Goal: Task Accomplishment & Management: Complete application form

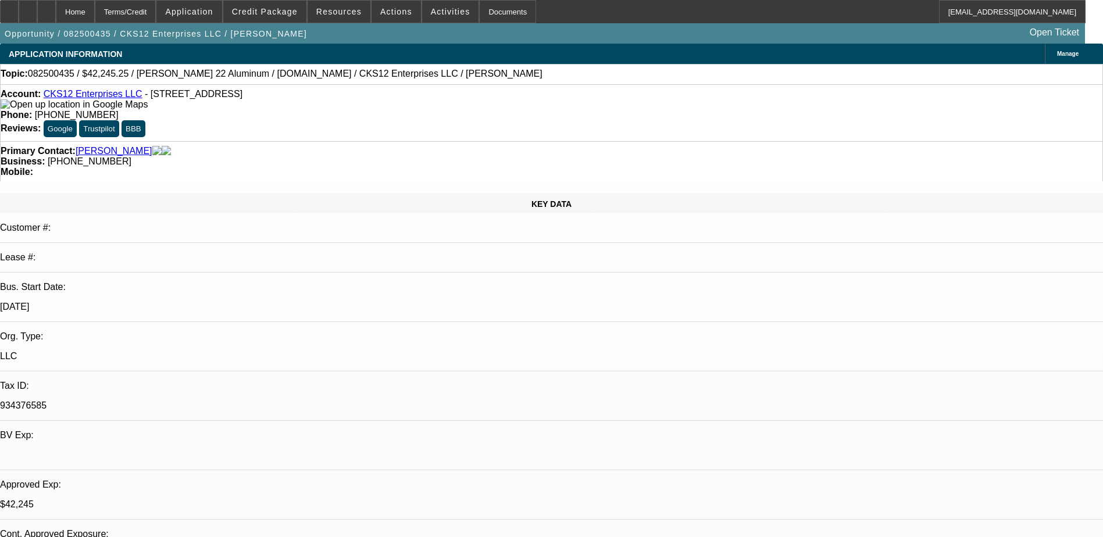
select select "0"
select select "2"
select select "0.1"
select select "4"
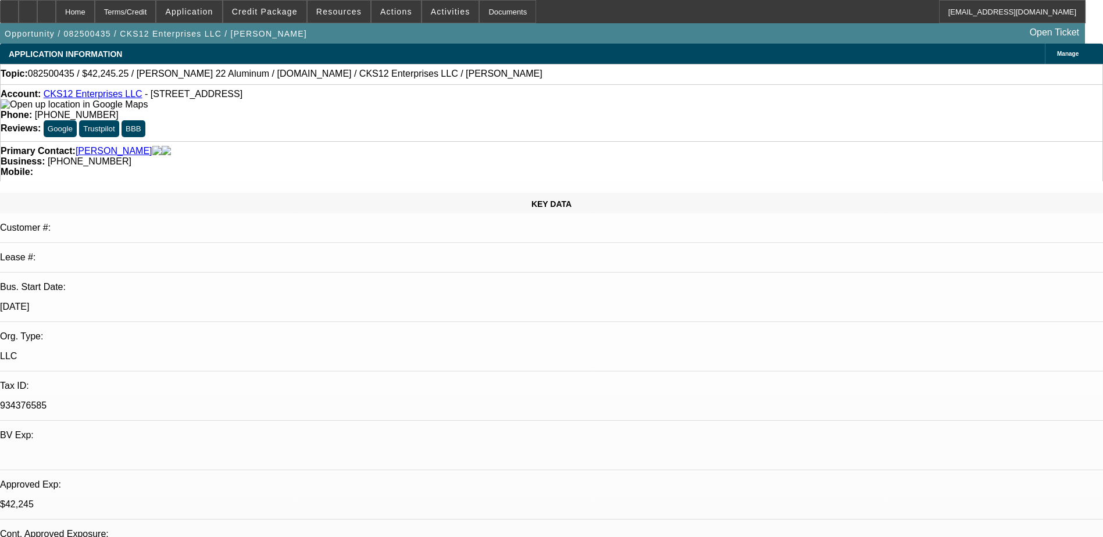
select select "0"
select select "2"
select select "0.1"
select select "4"
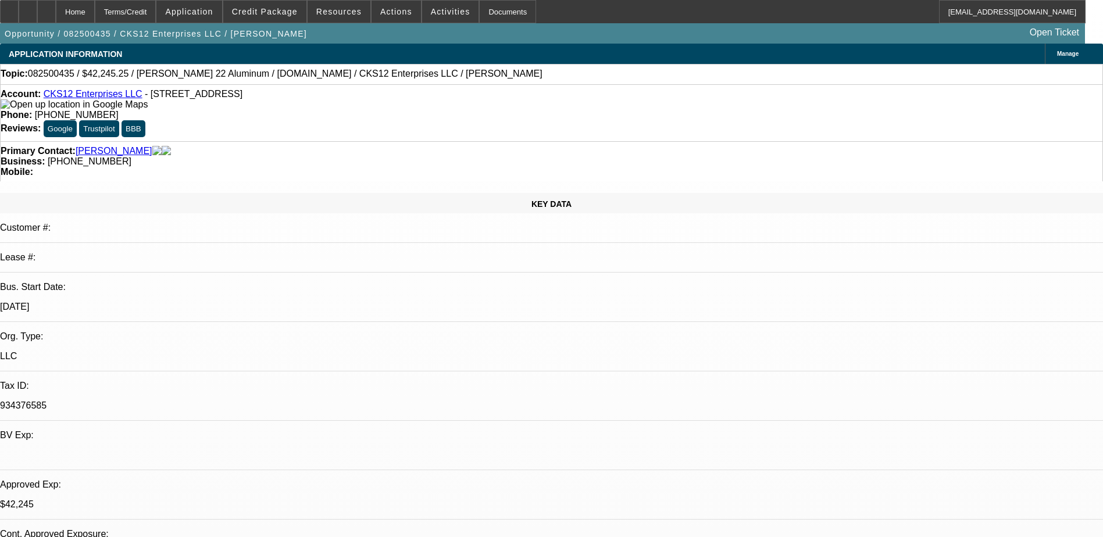
select select "0"
select select "2"
select select "0.1"
select select "4"
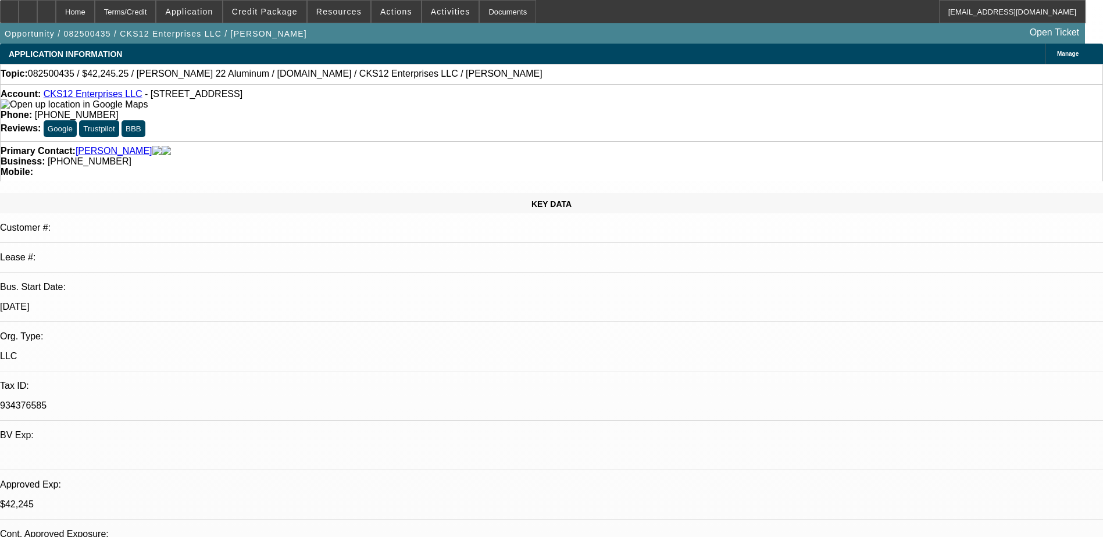
select select "0"
select select "3"
select select "0.1"
select select "4"
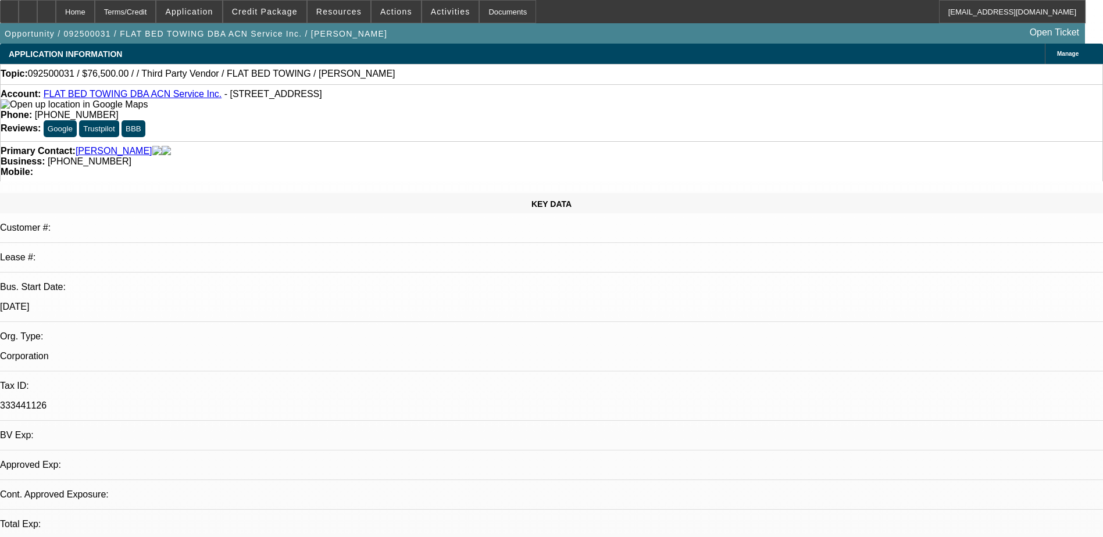
select select "0.15"
select select "2"
select select "0.1"
select select "4"
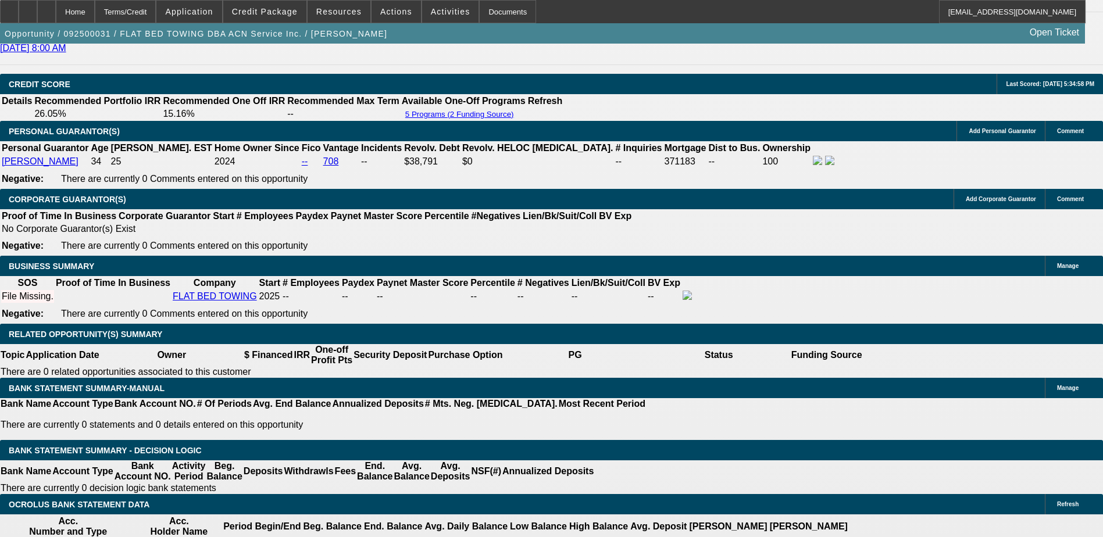
scroll to position [1628, 0]
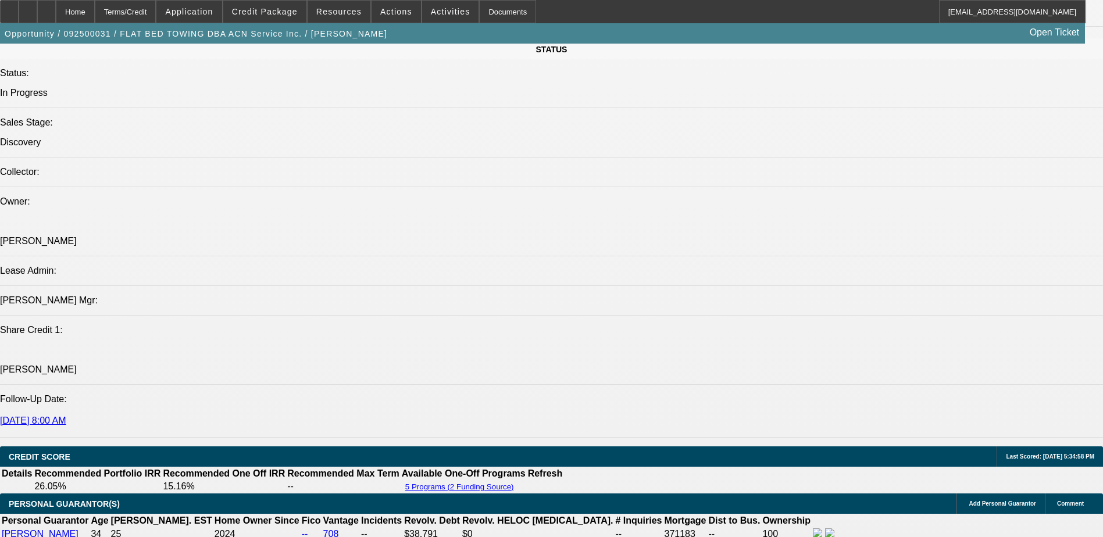
scroll to position [1163, 0]
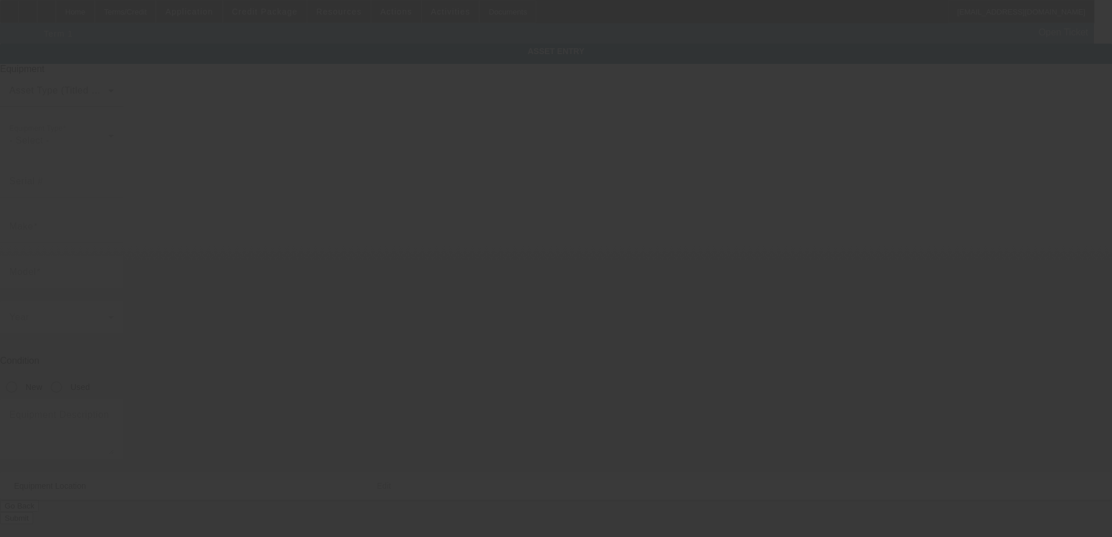
type textarea "Tow Truck; Make: Kenworth; Model: 370"
type input "98 Plainfield Ave"
type input "Bedford Hills"
type input "10507"
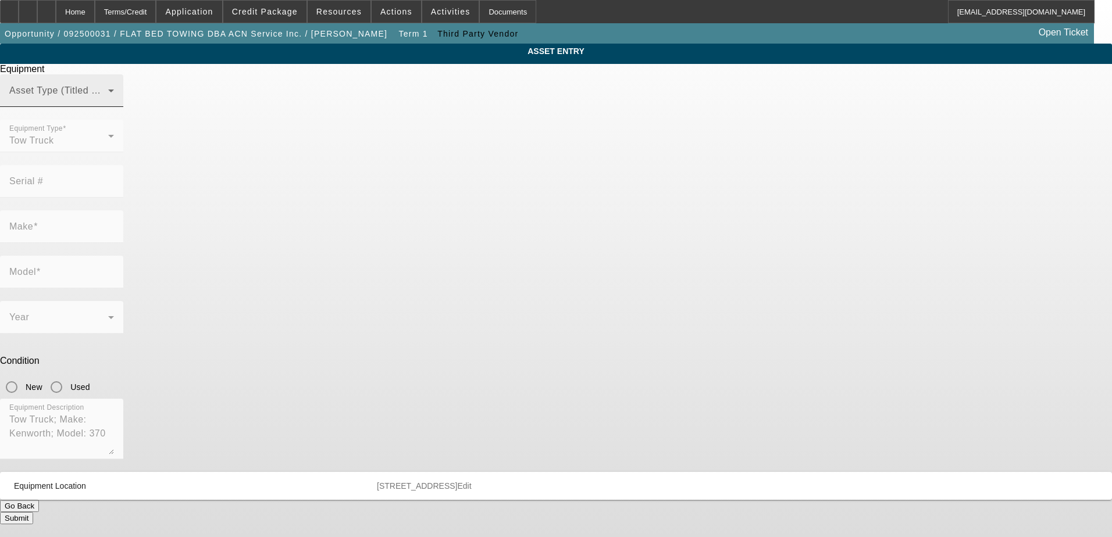
click at [114, 105] on div "Asset Type (Titled or Non-Titled)" at bounding box center [61, 90] width 105 height 33
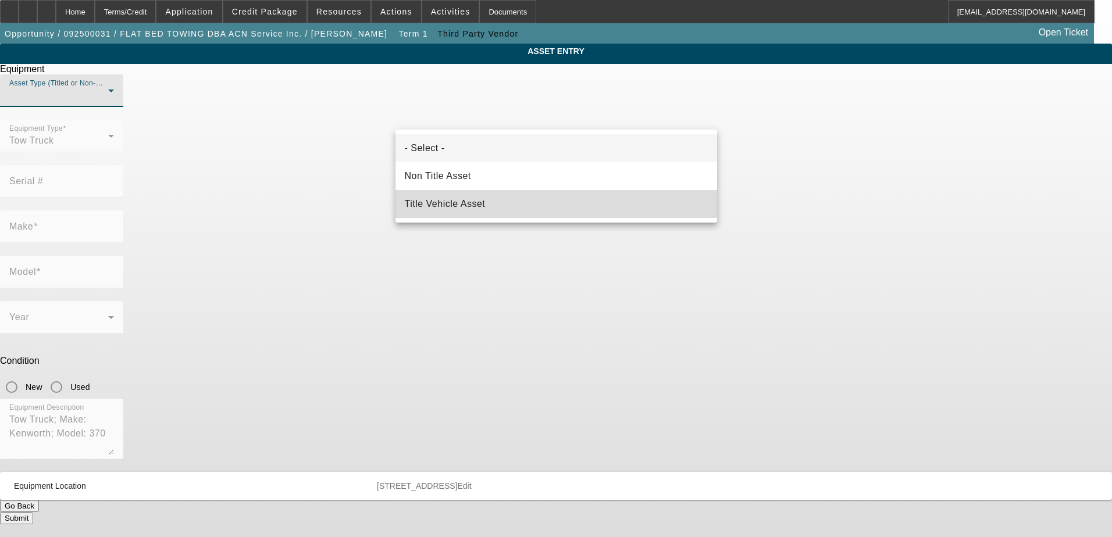
click at [491, 200] on mat-option "Title Vehicle Asset" at bounding box center [556, 204] width 322 height 28
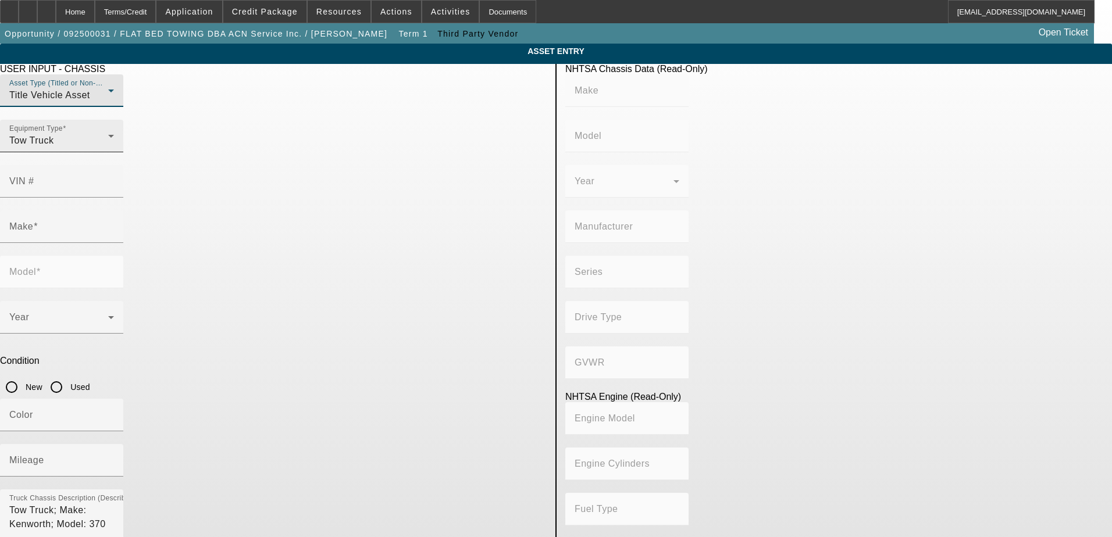
click at [108, 148] on div "Tow Truck" at bounding box center [58, 141] width 99 height 14
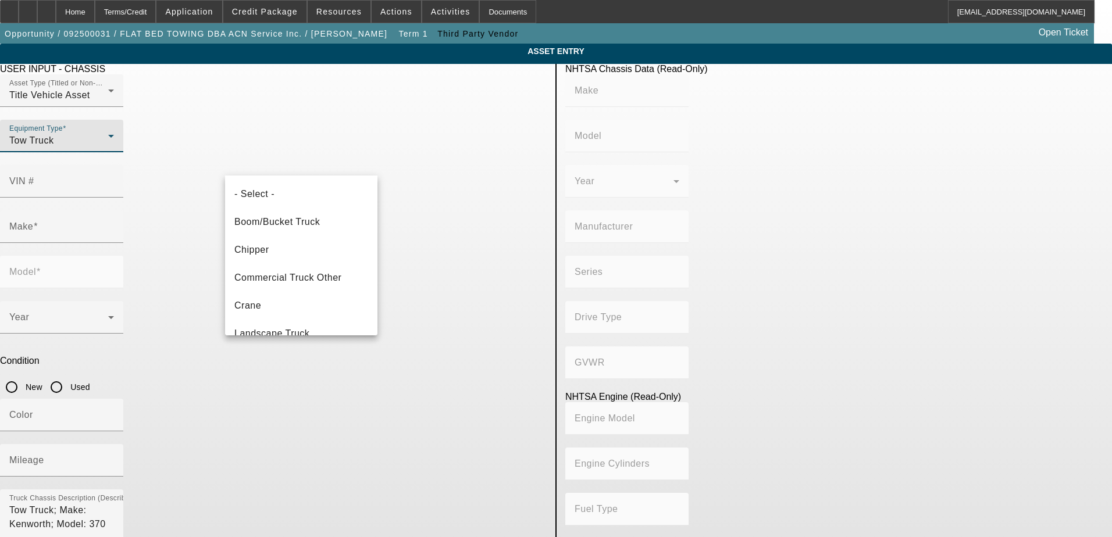
scroll to position [96, 0]
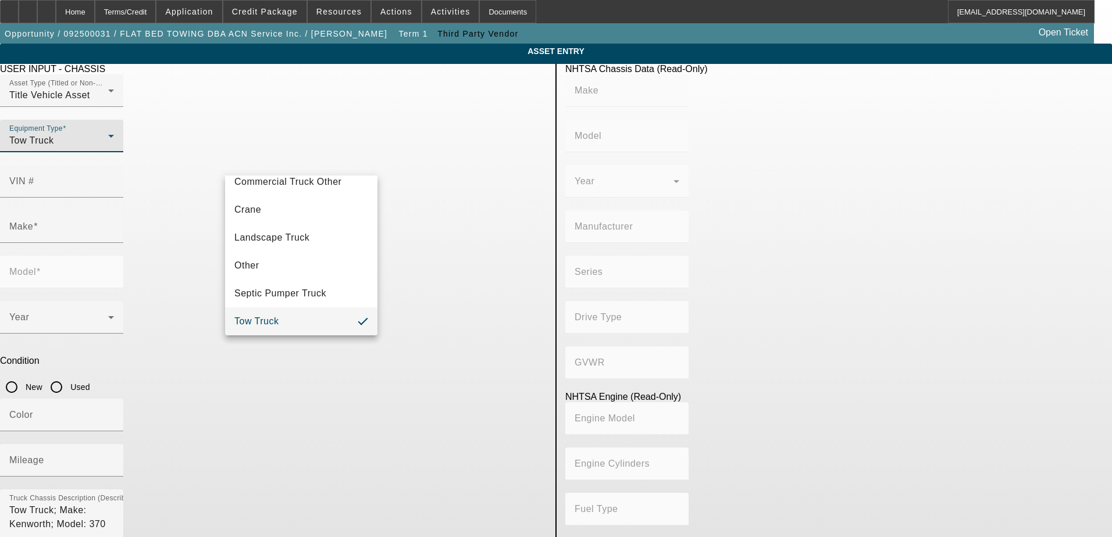
drag, startPoint x: 287, startPoint y: 316, endPoint x: 310, endPoint y: 312, distance: 23.6
click at [287, 316] on mat-option "Tow Truck" at bounding box center [301, 322] width 152 height 28
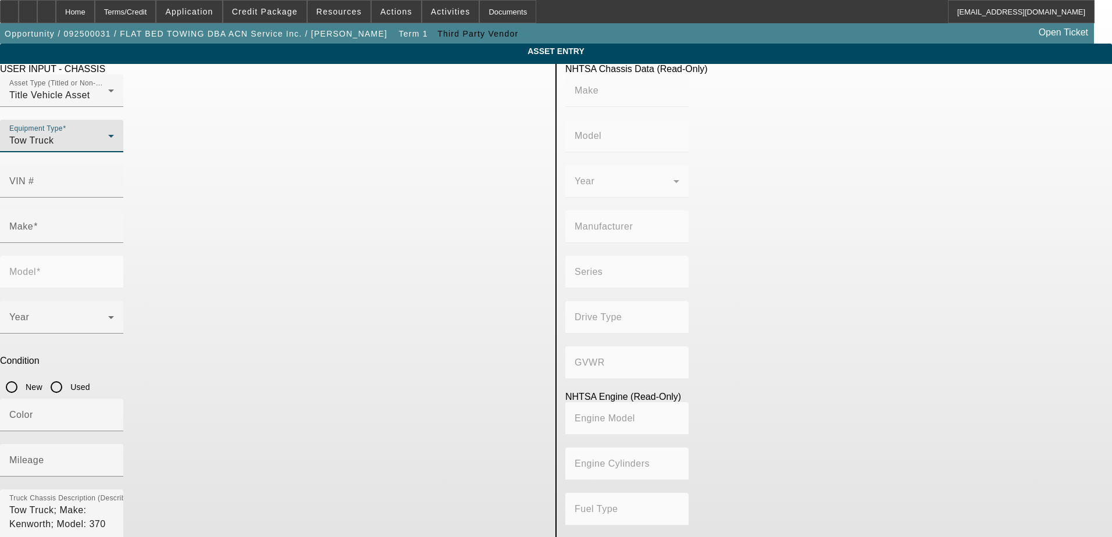
click at [68, 376] on input "Used" at bounding box center [56, 387] width 23 height 23
radio input "true"
click at [114, 210] on div "Make" at bounding box center [61, 226] width 105 height 33
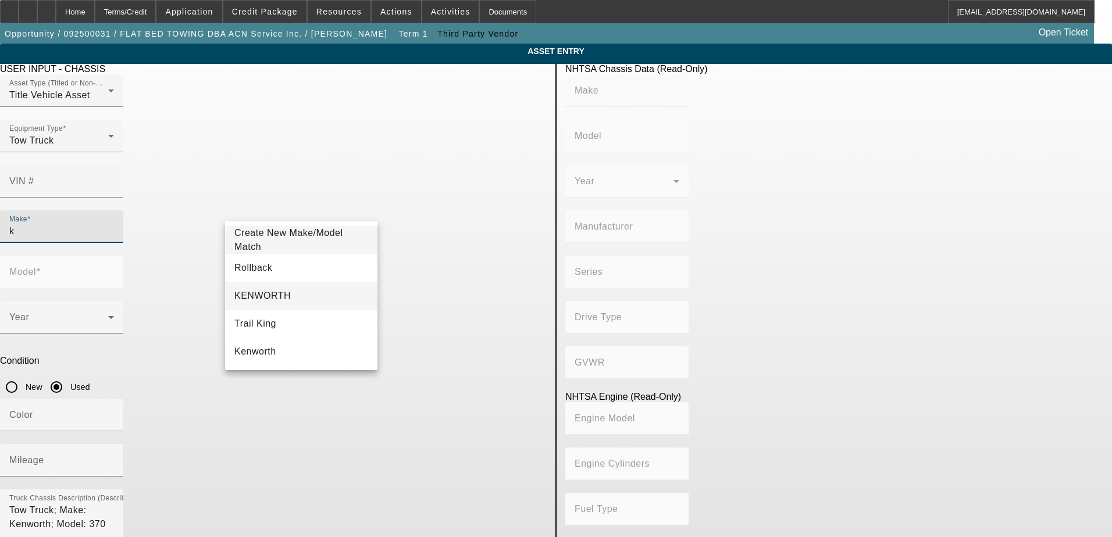
click at [275, 297] on span "KENWORTH" at bounding box center [262, 296] width 56 height 10
type input "KENWORTH"
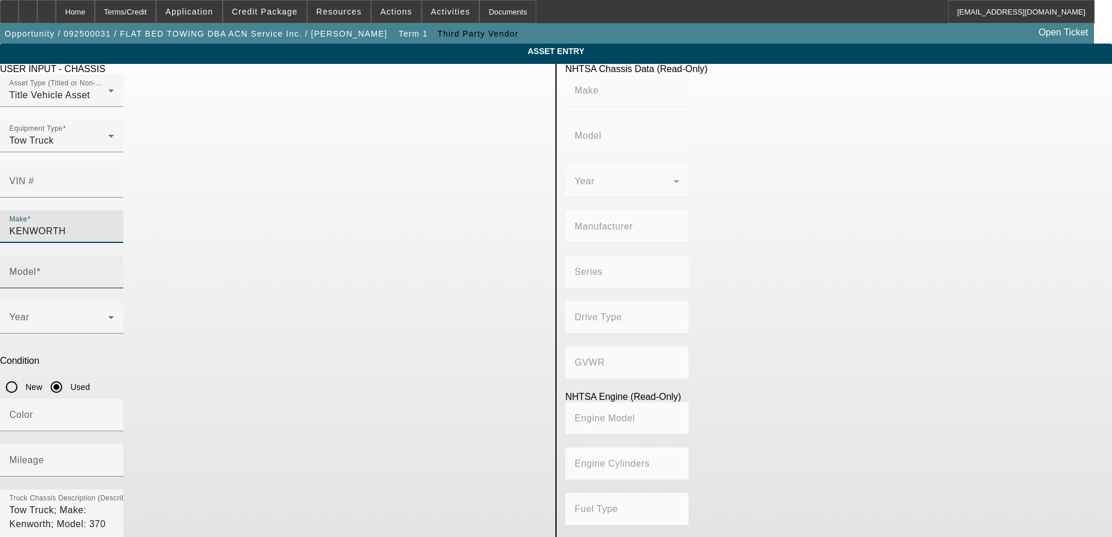
click at [114, 256] on div "Model" at bounding box center [61, 272] width 105 height 33
click at [114, 270] on input "Model" at bounding box center [61, 277] width 105 height 14
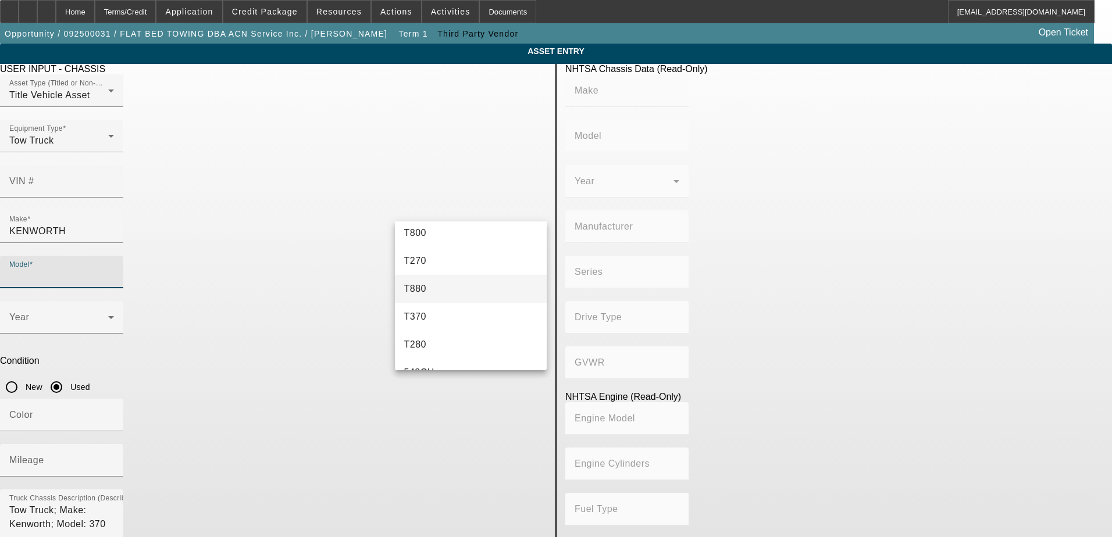
scroll to position [116, 0]
click at [453, 292] on mat-option "T370" at bounding box center [471, 291] width 152 height 28
type input "T370"
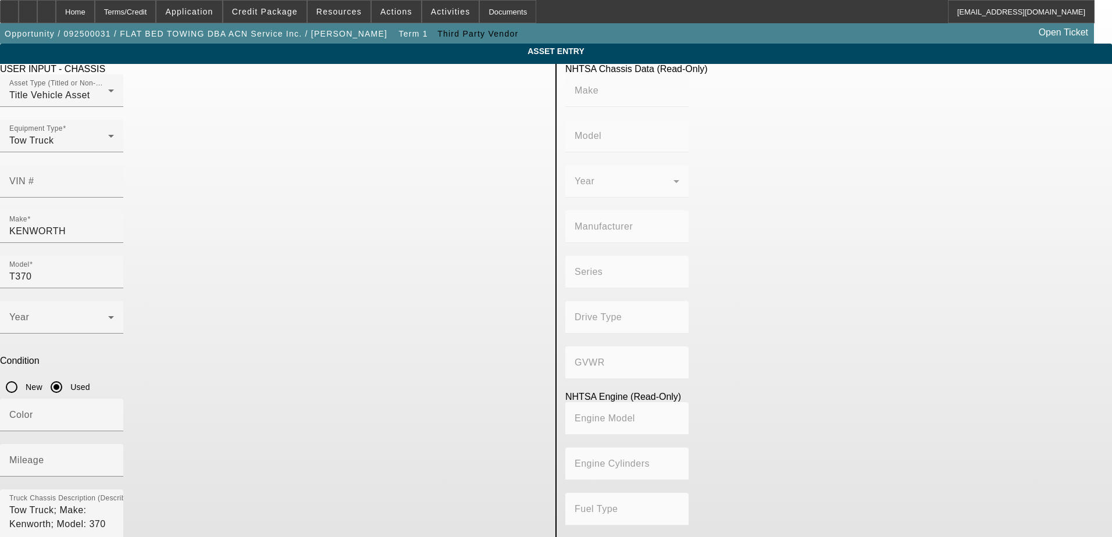
click at [145, 253] on app-asset-collateral-manage "ASSET ENTRY Delete asset USER INPUT - CHASSIS Asset Type (Titled or Non-Titled)…" at bounding box center [556, 366] width 1112 height 645
click at [114, 301] on div "Year" at bounding box center [61, 317] width 105 height 33
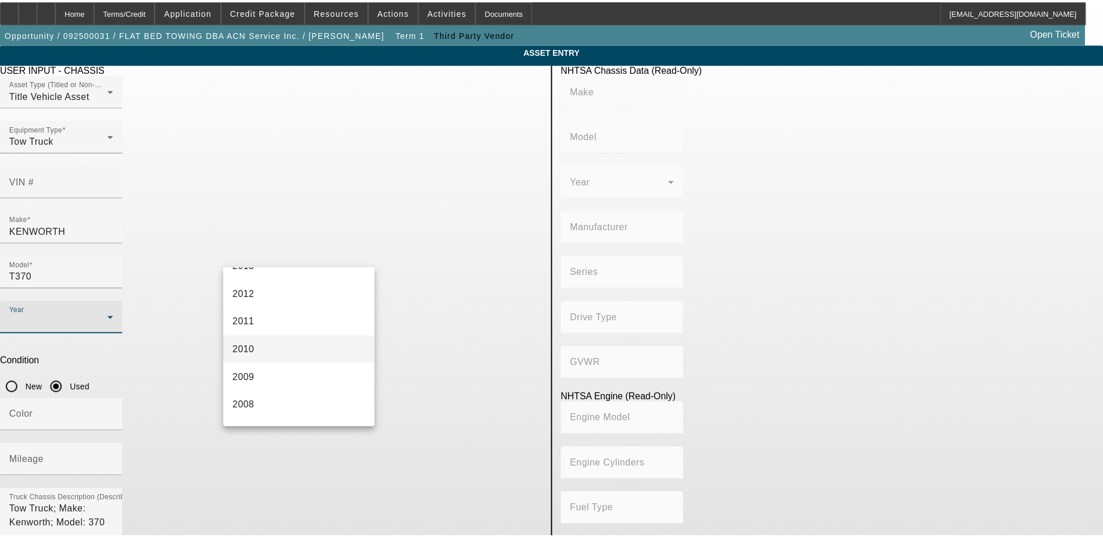
scroll to position [465, 0]
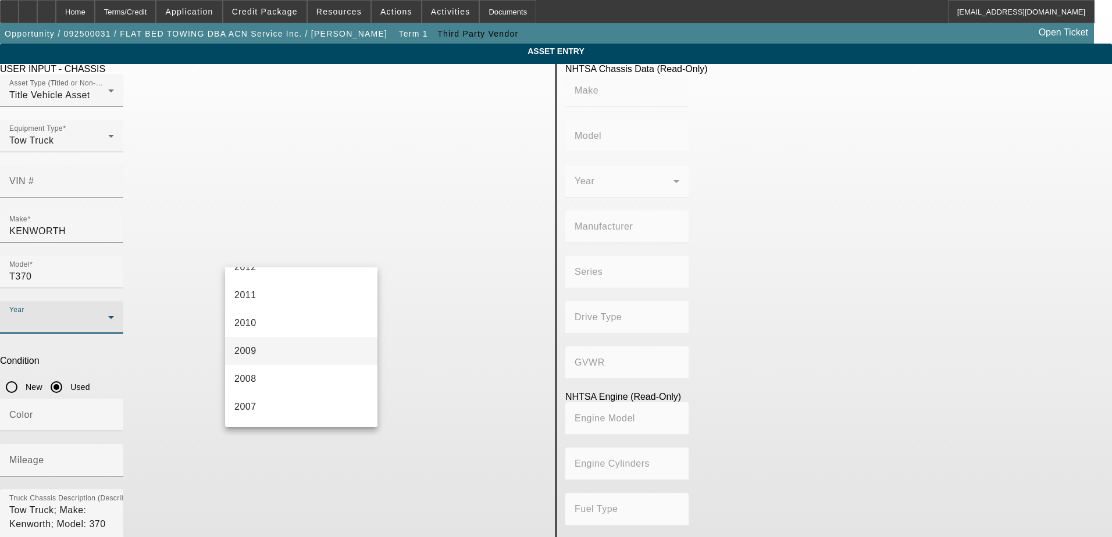
click at [267, 350] on mat-option "2009" at bounding box center [301, 351] width 152 height 28
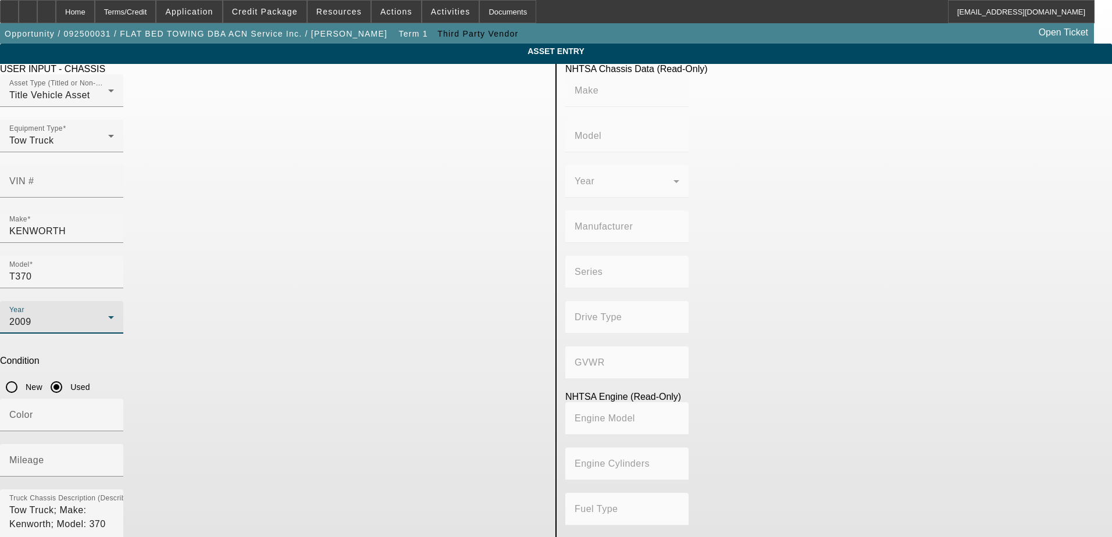
click at [194, 303] on app-asset-collateral-manage "ASSET ENTRY Delete asset USER INPUT - CHASSIS Asset Type (Titled or Non-Titled)…" at bounding box center [556, 366] width 1112 height 645
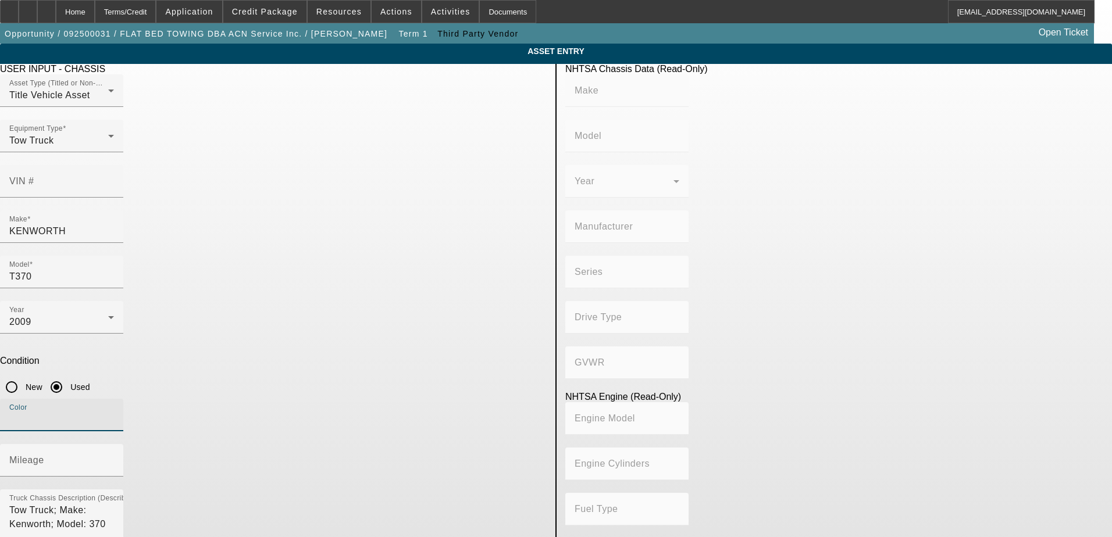
click at [114, 413] on input "Color" at bounding box center [61, 420] width 105 height 14
type input "Red"
click at [142, 284] on app-asset-collateral-manage "ASSET ENTRY Delete asset USER INPUT - CHASSIS Asset Type (Titled or Non-Titled)…" at bounding box center [556, 366] width 1112 height 645
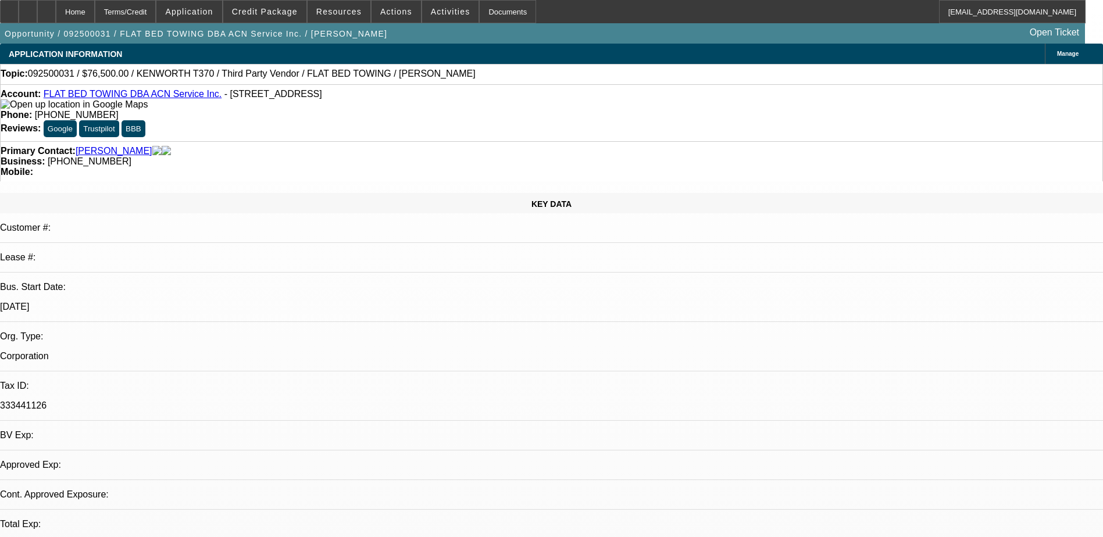
select select "0.15"
select select "2"
select select "0.1"
select select "4"
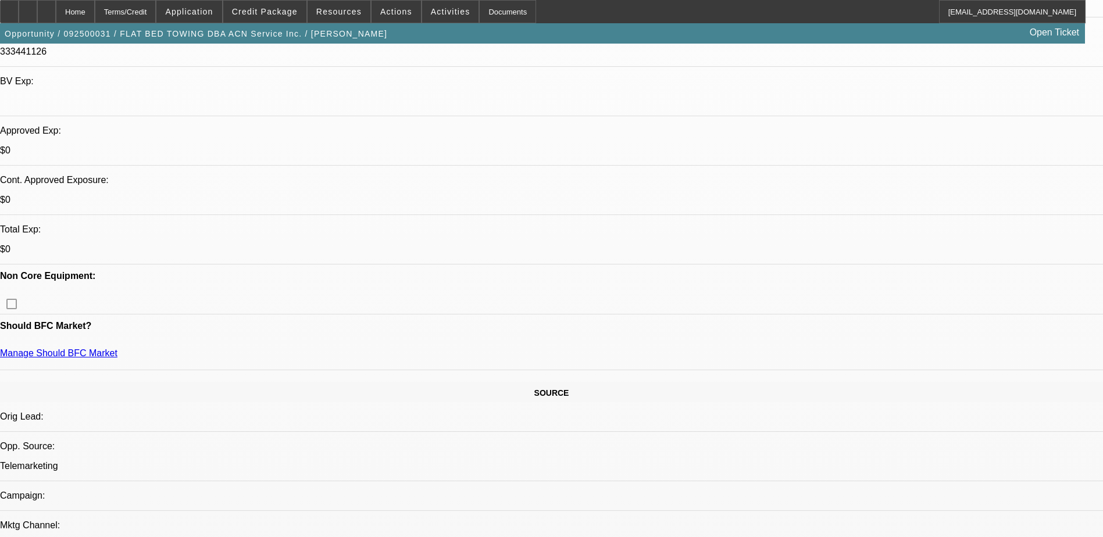
scroll to position [233, 0]
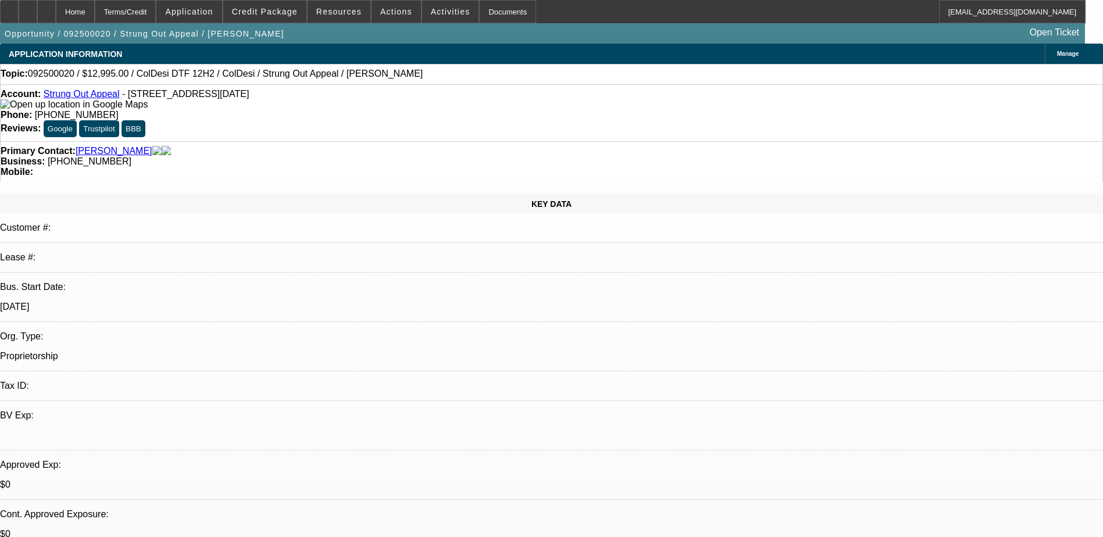
select select "0"
select select "2"
select select "0.1"
select select "4"
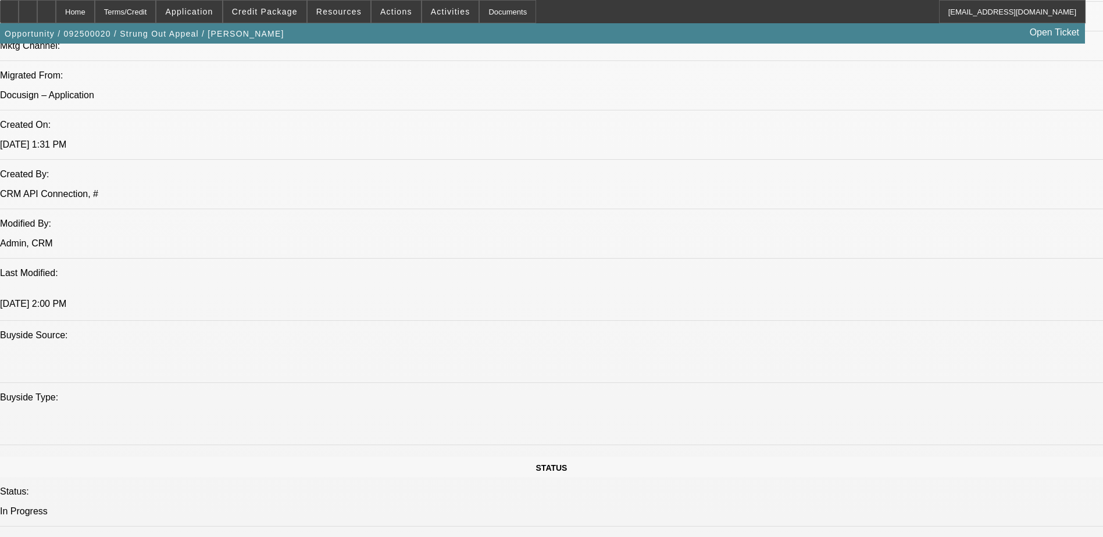
scroll to position [581, 0]
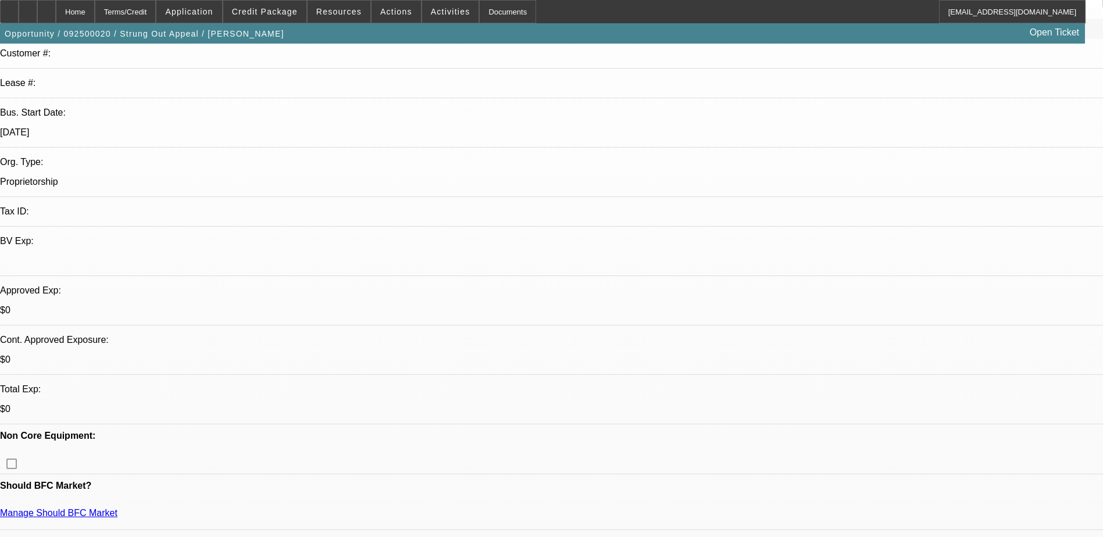
scroll to position [349, 0]
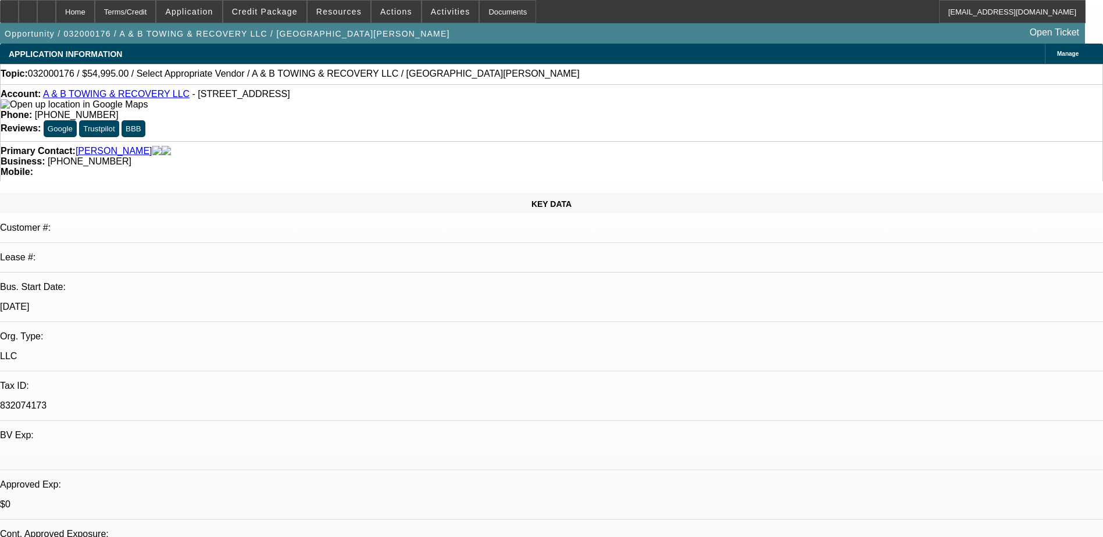
select select "0"
select select "2"
select select "0.1"
select select "1"
select select "2"
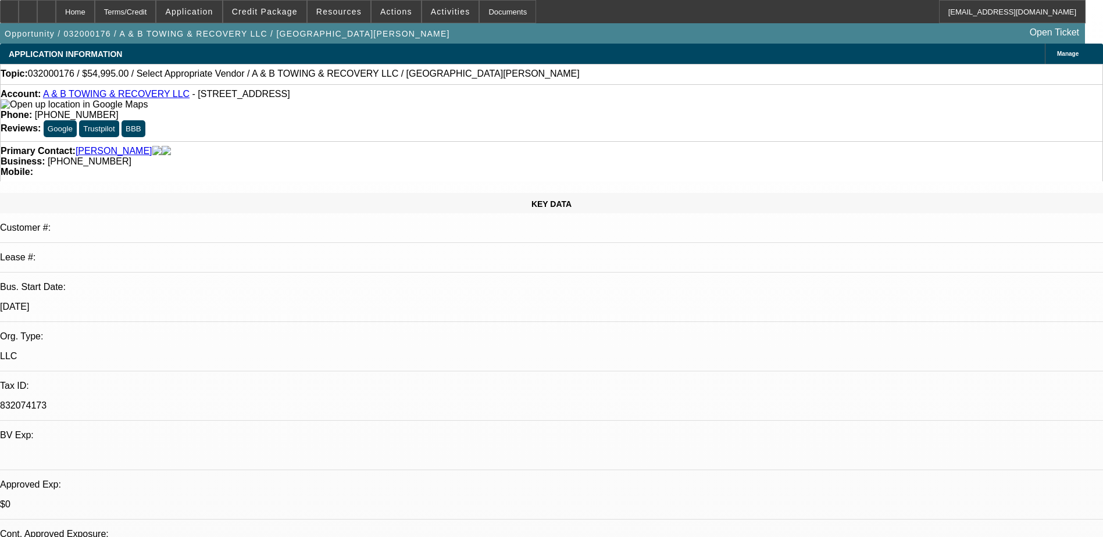
select select
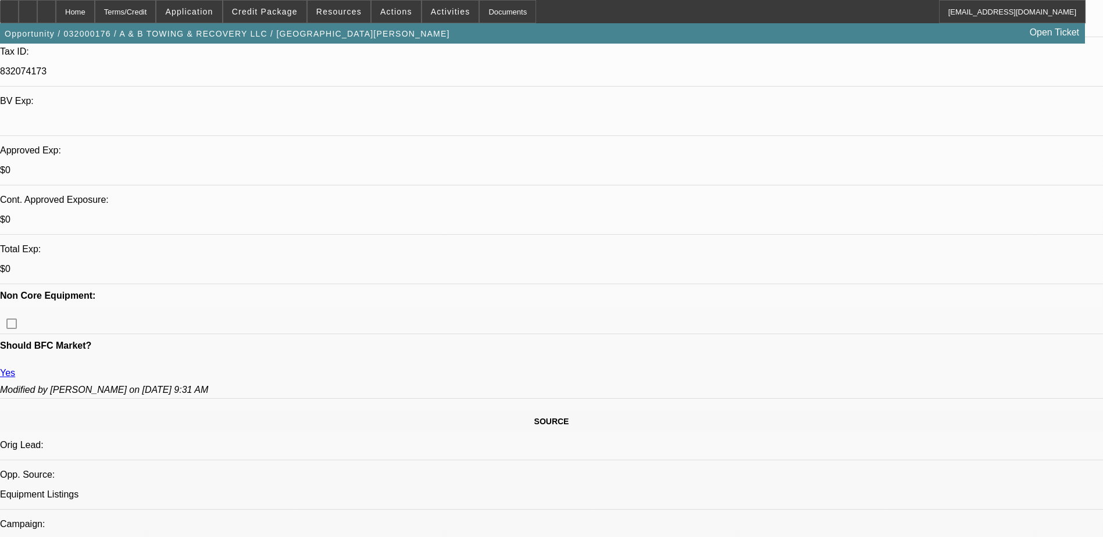
scroll to position [407, 0]
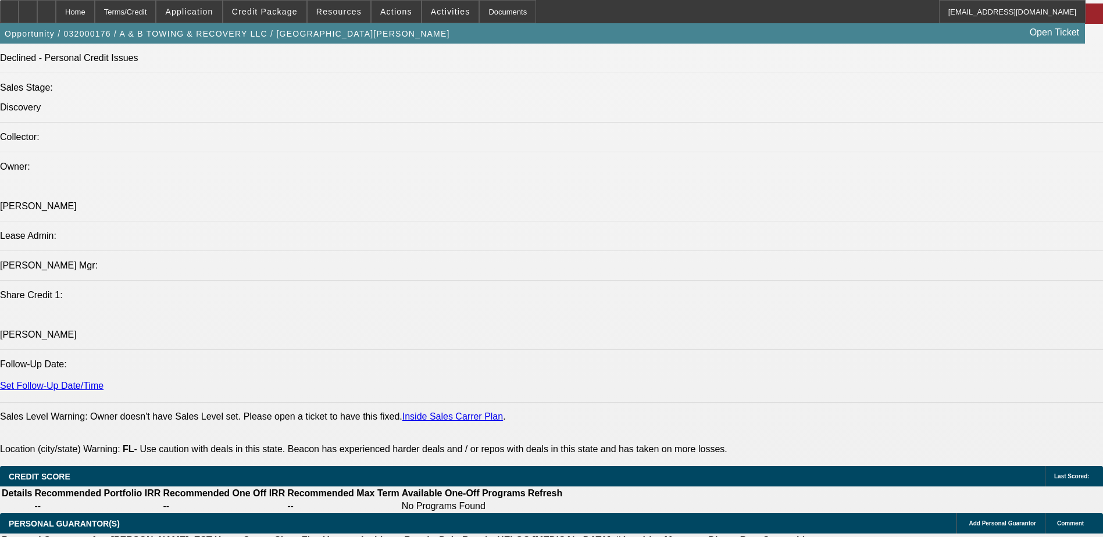
scroll to position [1395, 0]
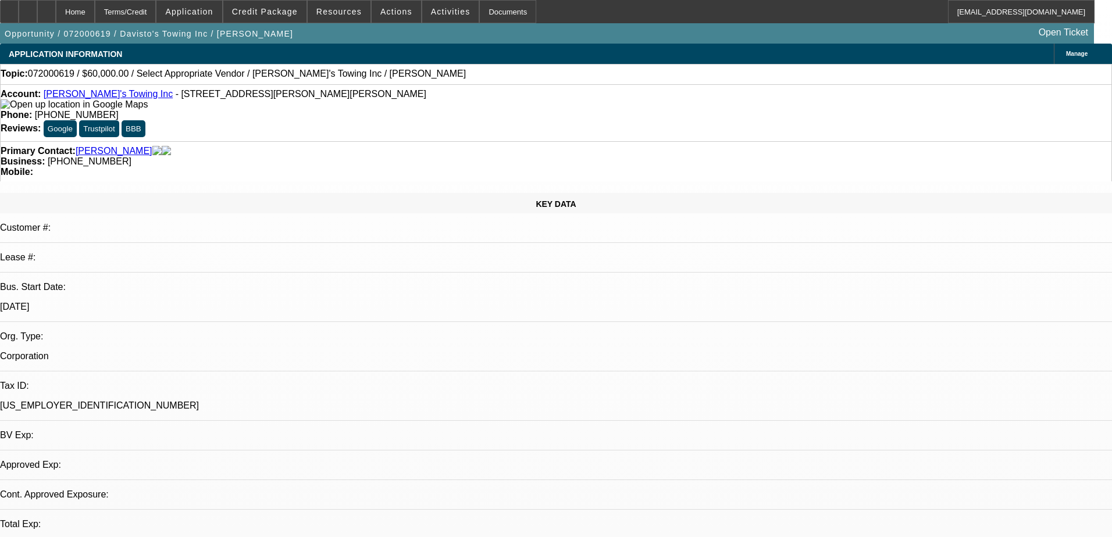
select select "0"
select select "2"
select select "0.1"
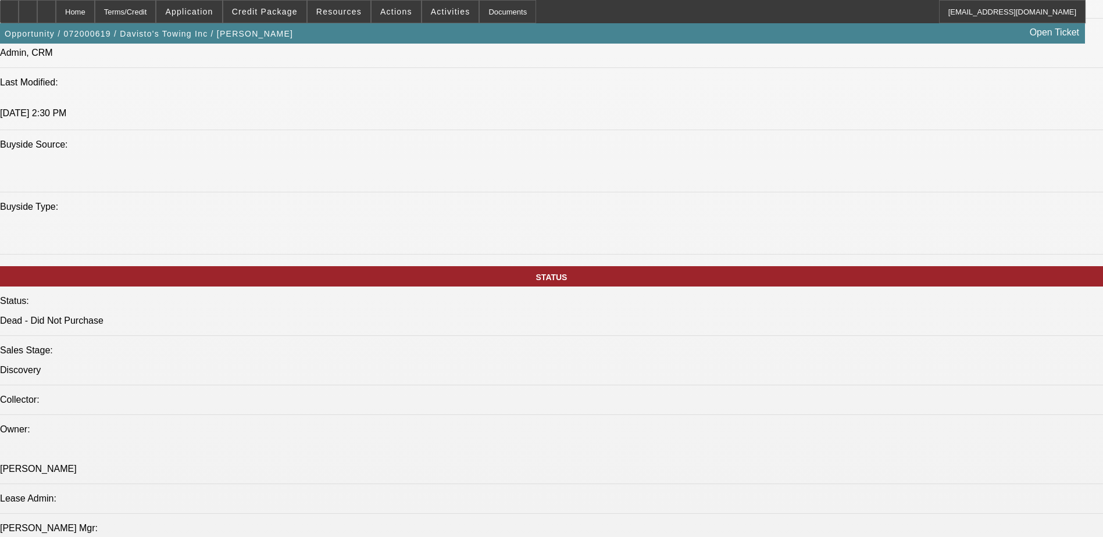
scroll to position [814, 0]
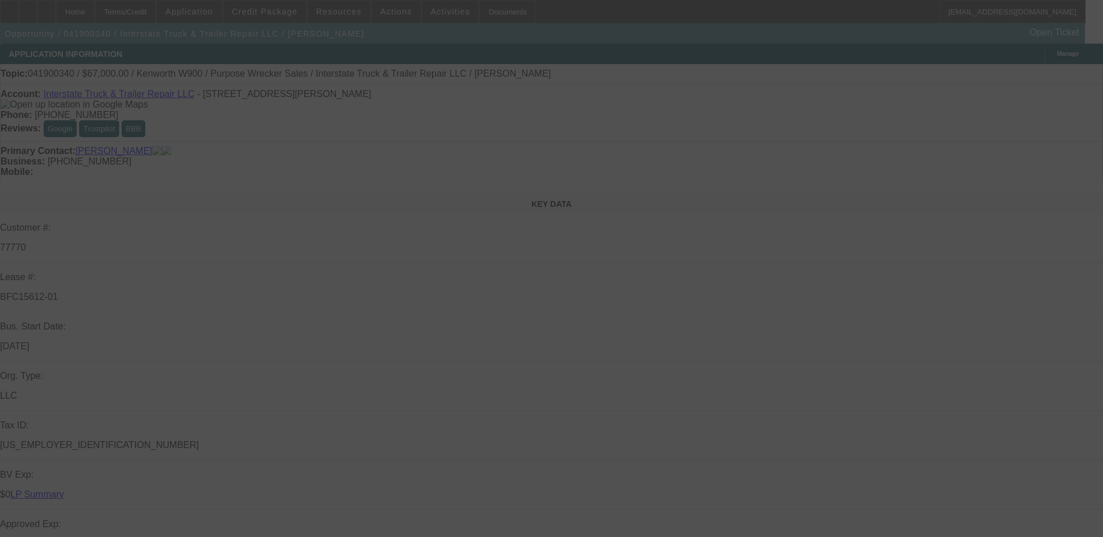
select select "0"
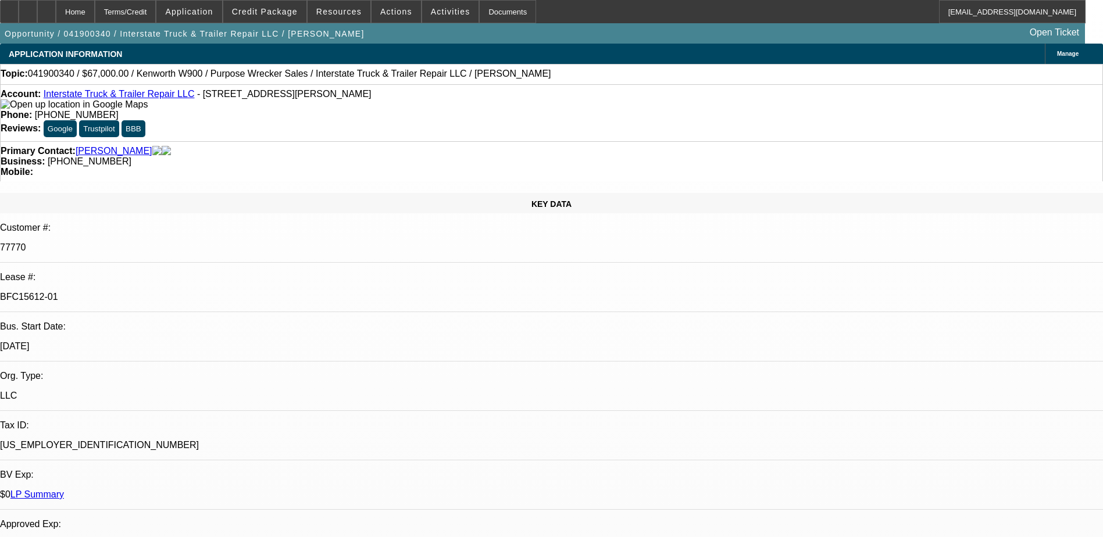
select select "2"
select select "0"
select select "6"
select select "0"
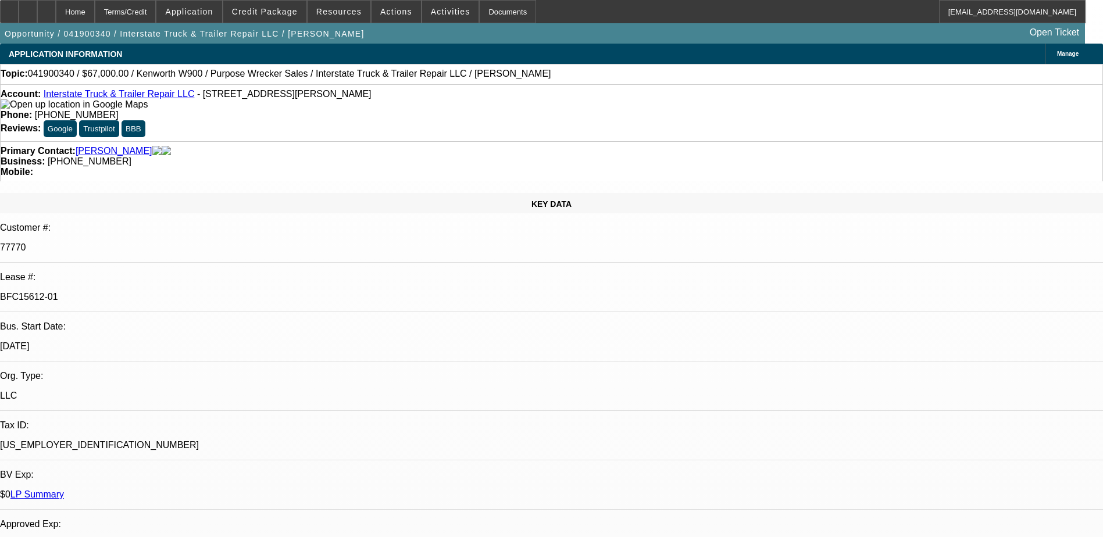
select select "2"
select select "0"
select select "6"
select select "0"
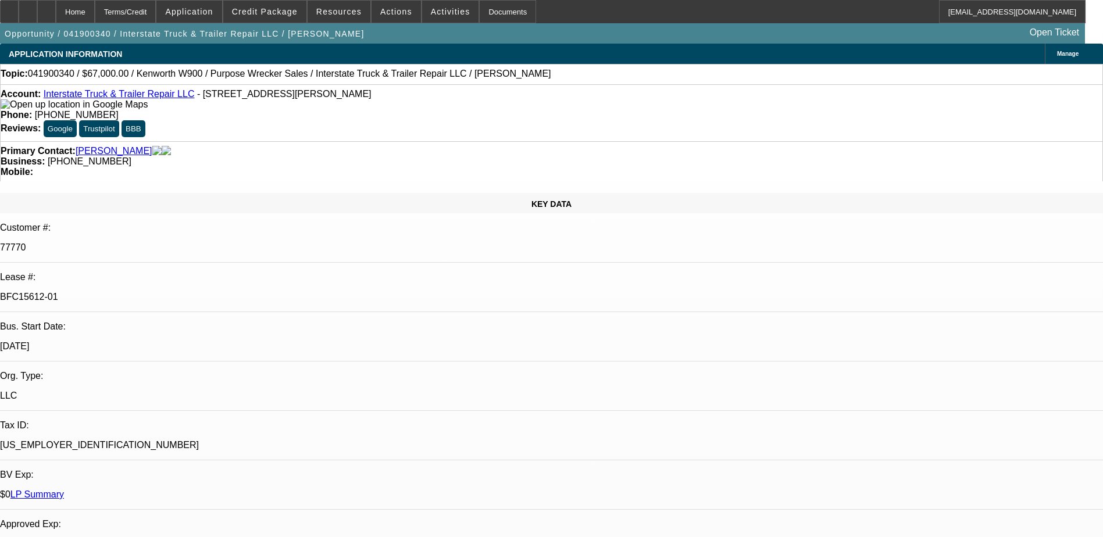
select select "2"
select select "0"
select select "6"
select select "0"
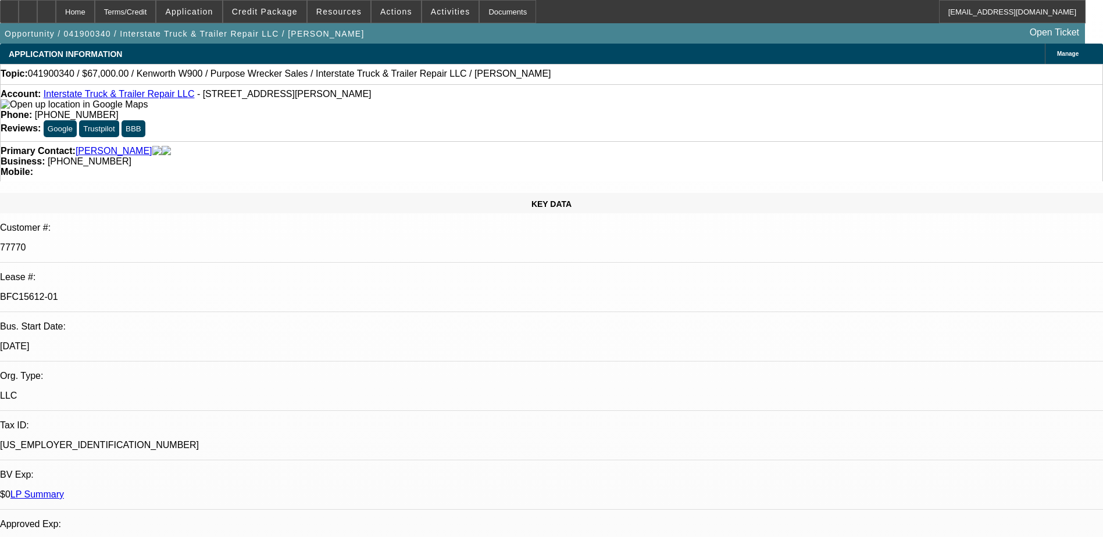
select select "2"
select select "0"
select select "6"
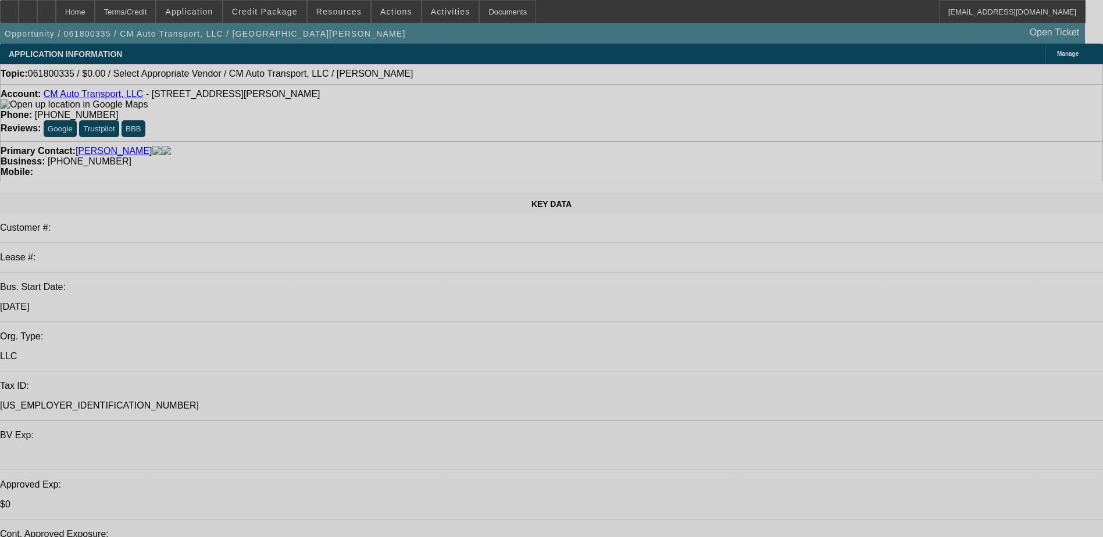
select select "0"
select select "2"
select select "0.1"
select select "0"
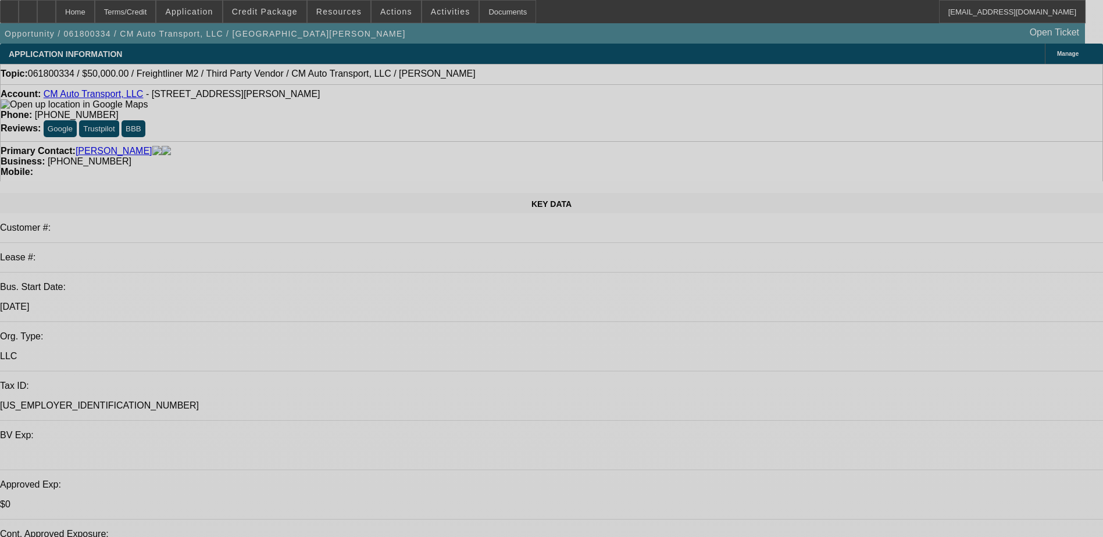
select select "0"
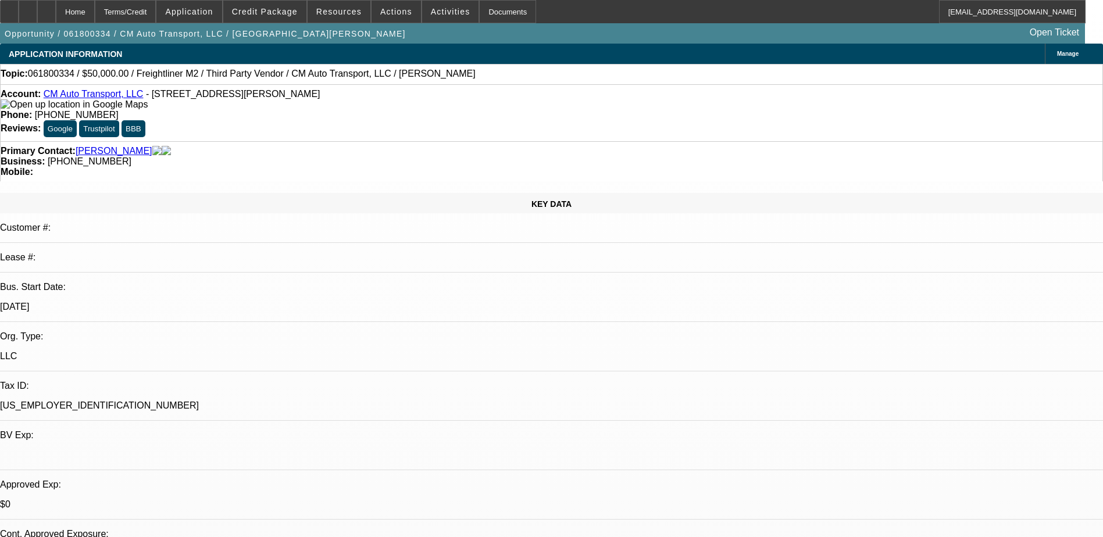
select select "0"
select select "2"
select select "0"
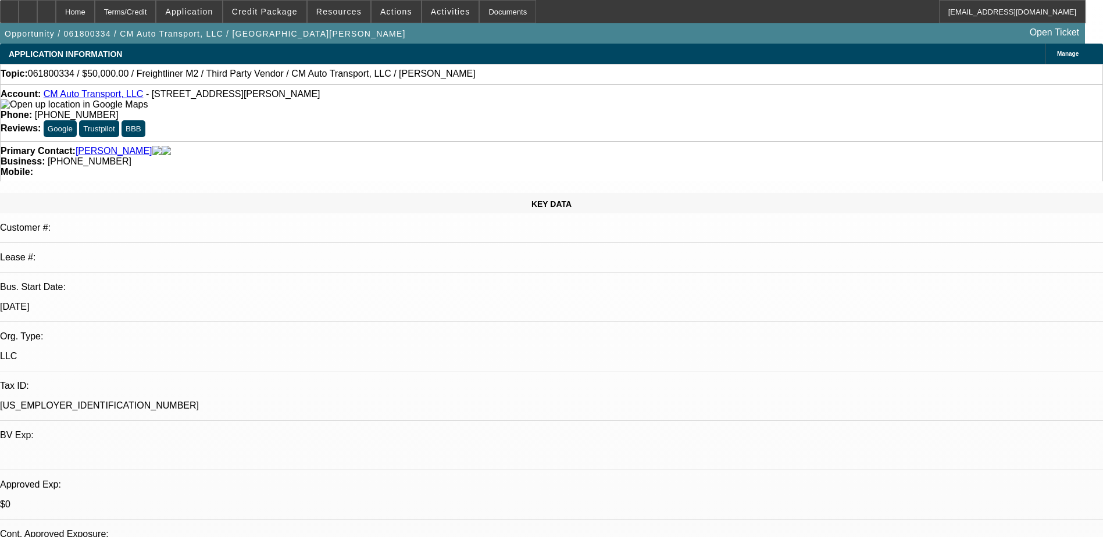
select select "2"
select select "0"
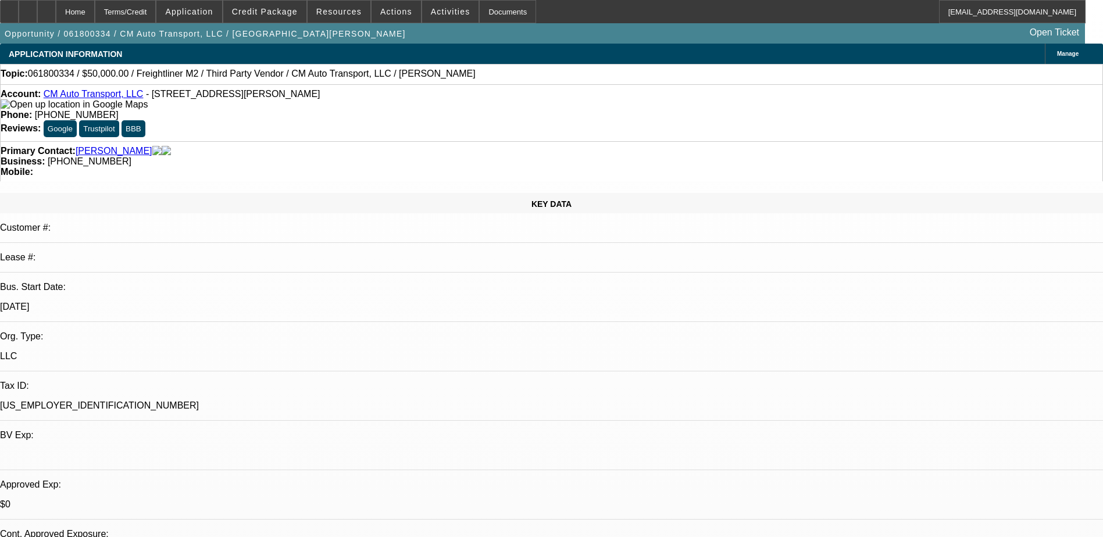
select select "1"
select select "6"
select select "1"
select select "2"
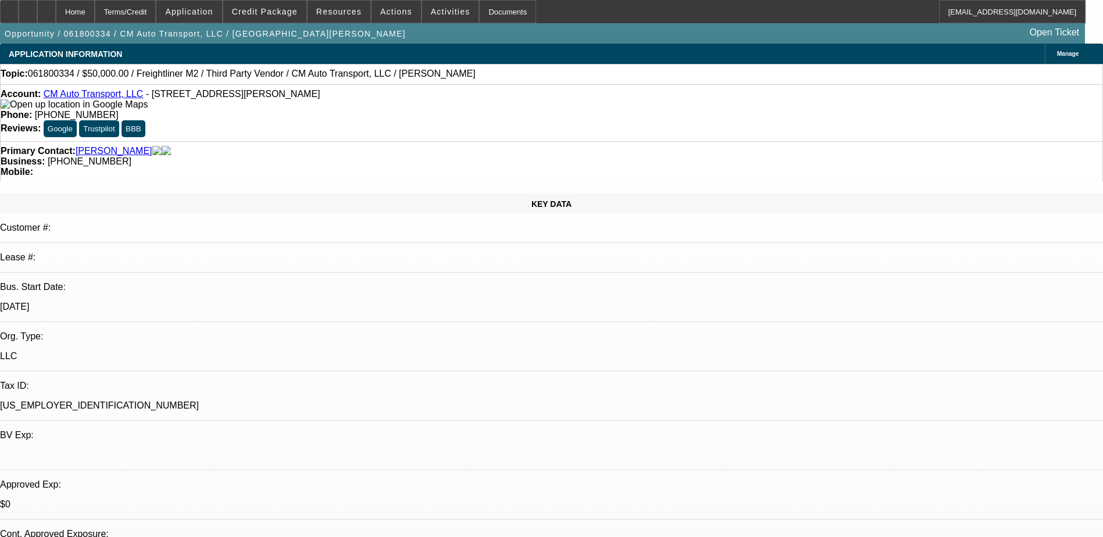
select select "6"
select select "1"
select select "2"
select select "6"
select select "1"
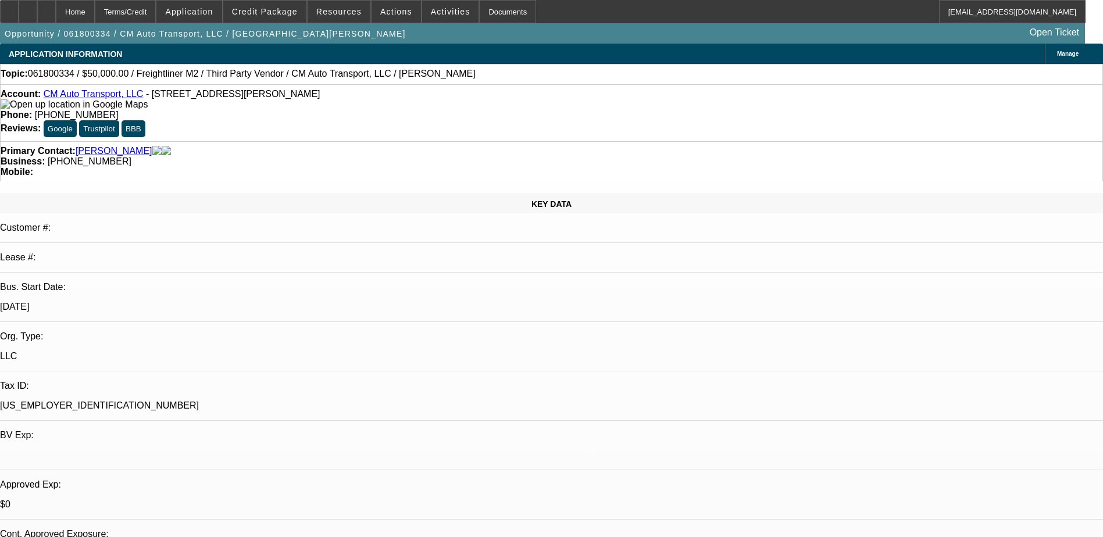
select select "1"
select select "6"
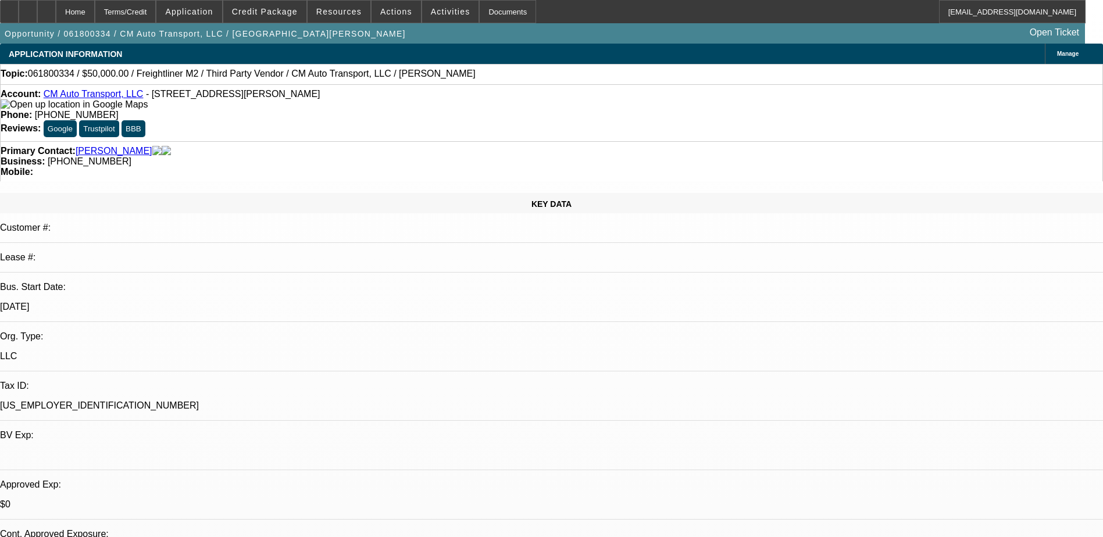
scroll to position [407, 0]
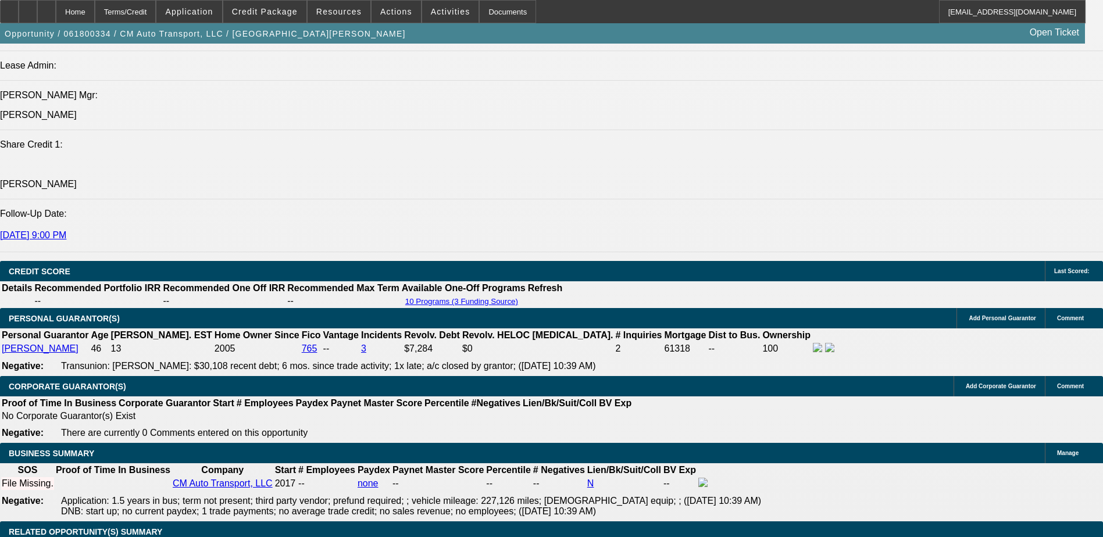
scroll to position [1512, 0]
